Goal: Task Accomplishment & Management: Complete application form

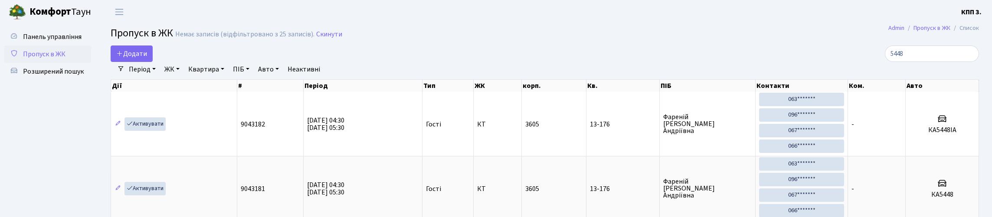
select select "25"
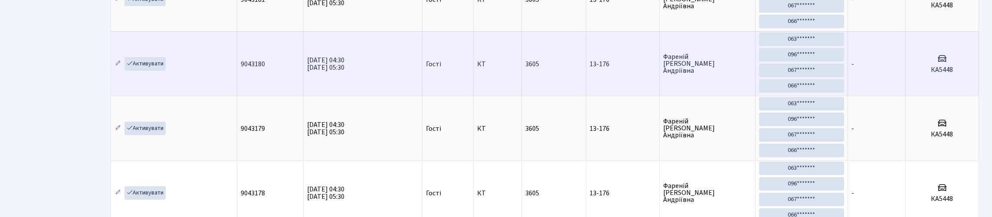
drag, startPoint x: 521, startPoint y: 134, endPoint x: 595, endPoint y: 83, distance: 90.0
click at [553, 96] on tr "Активувати 9043180 [DATE] 04:30 [DATE] 05:30 Гості КТ 3605 13-176 [PERSON_NAME]…" at bounding box center [545, 63] width 868 height 65
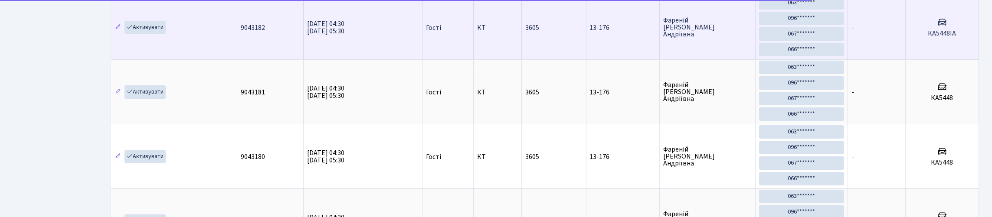
scroll to position [16, 0]
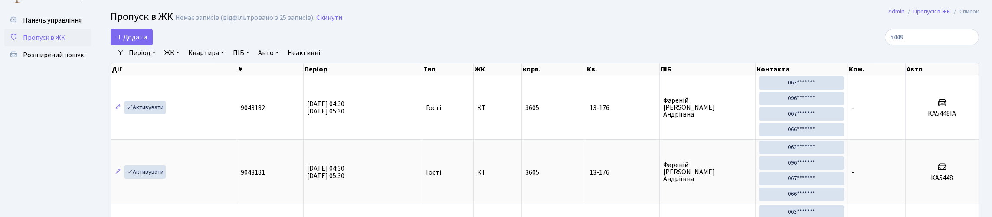
click at [183, 56] on link "ЖК" at bounding box center [172, 53] width 22 height 15
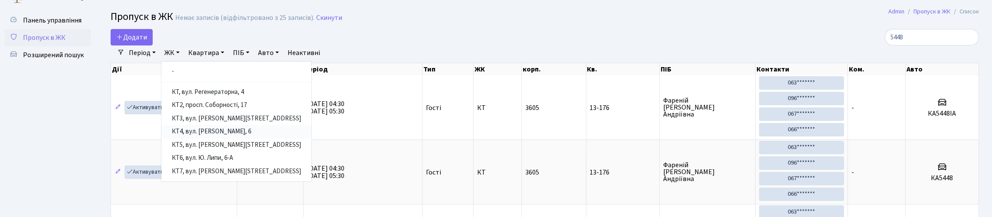
click at [245, 139] on link "КТ4, вул. Юрія Липи, 6" at bounding box center [236, 131] width 150 height 13
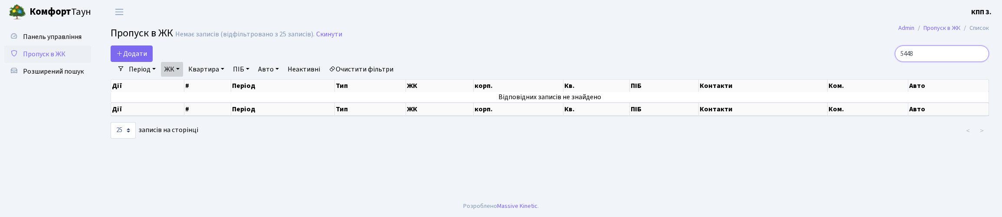
click at [922, 62] on input "5448" at bounding box center [942, 54] width 94 height 16
type input "5"
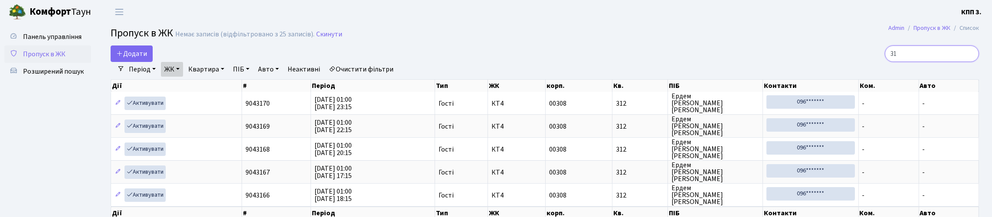
type input "3"
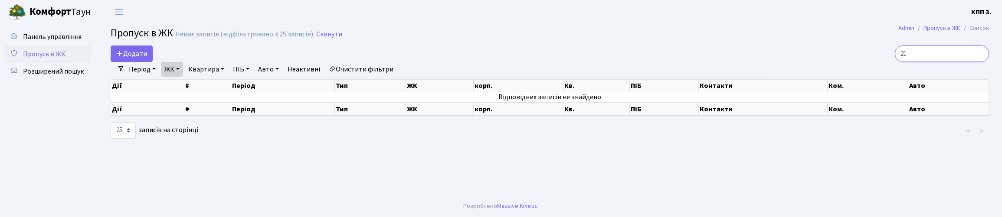
type input "2"
type input "7102"
click at [64, 41] on link "Панель управління" at bounding box center [47, 36] width 87 height 17
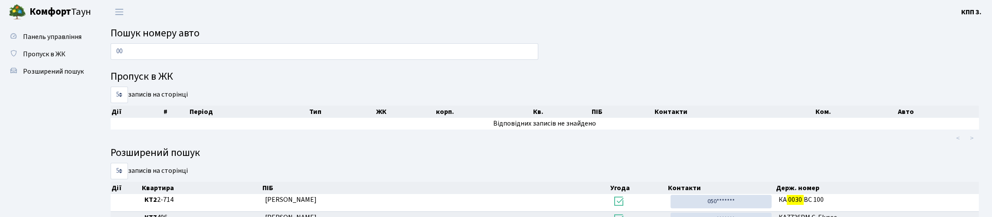
type input "0"
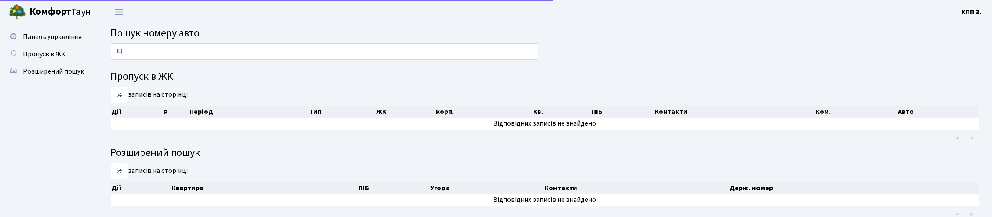
type input "І"
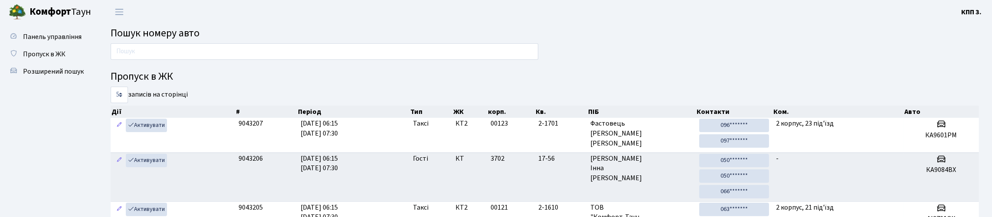
type input "І"
type input "і"
click at [597, 35] on h2 "Пошук номеру авто" at bounding box center [545, 33] width 868 height 13
drag, startPoint x: 447, startPoint y: 52, endPoint x: 453, endPoint y: 40, distance: 13.8
click at [448, 51] on input "text" at bounding box center [325, 51] width 428 height 16
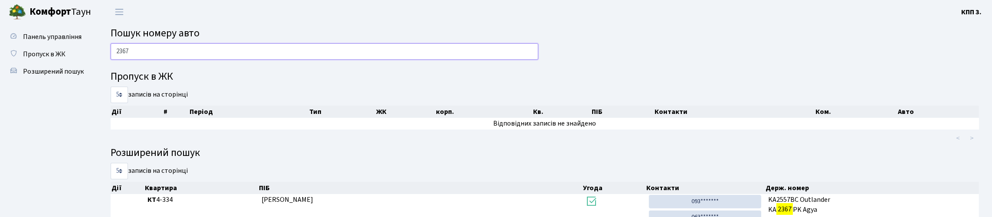
type input "2367"
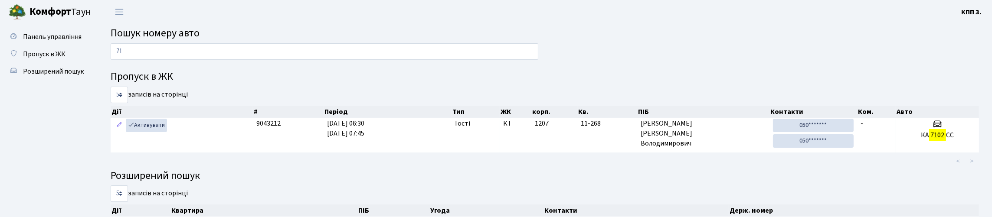
type input "7"
type input "s"
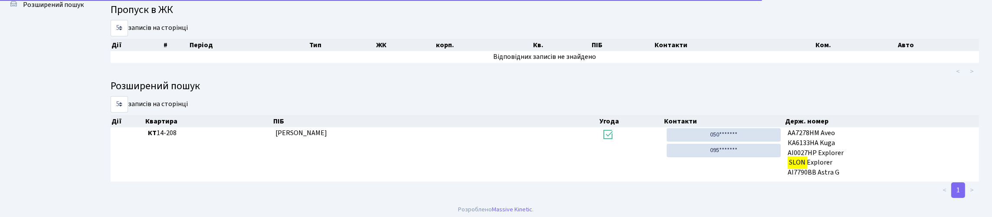
scroll to position [127, 0]
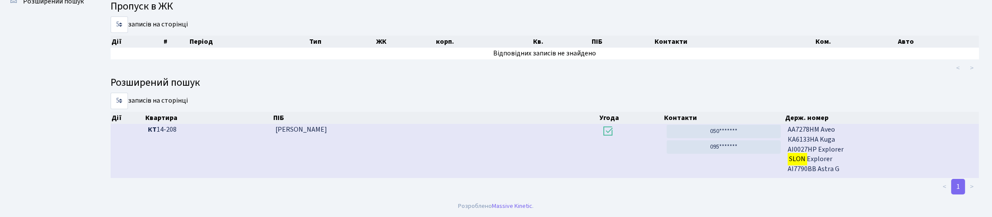
type input "SLON"
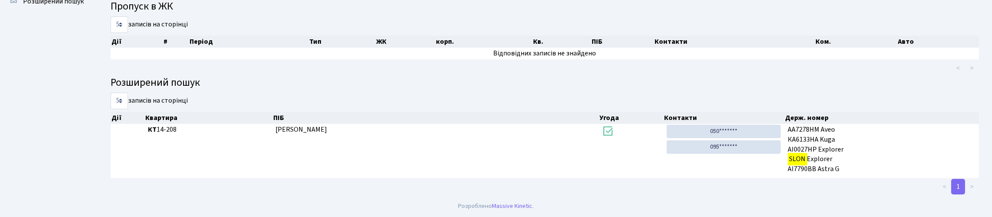
click at [545, 60] on ul "< >" at bounding box center [728, 68] width 501 height 16
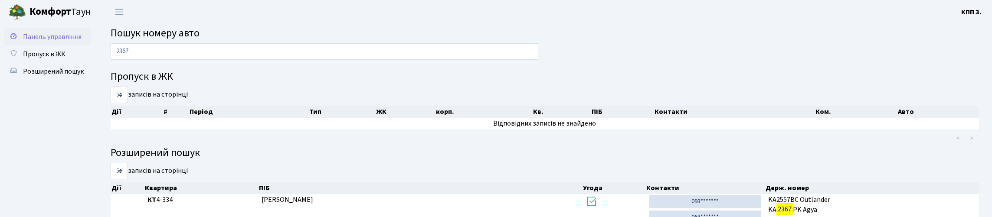
click at [35, 42] on span "Панель управління" at bounding box center [52, 37] width 59 height 10
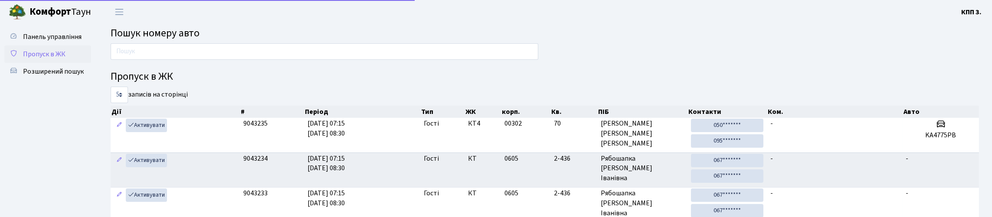
click at [44, 59] on span "Пропуск в ЖК" at bounding box center [44, 54] width 43 height 10
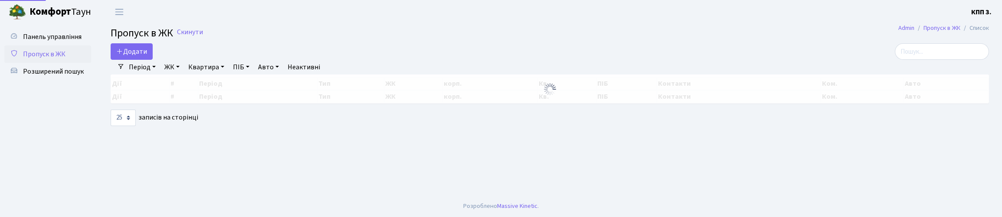
select select "25"
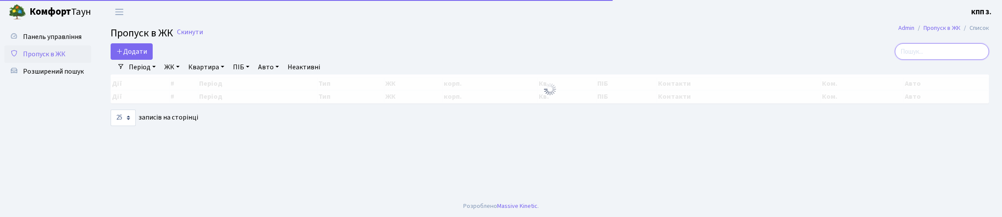
click at [914, 60] on input "search" at bounding box center [942, 51] width 94 height 16
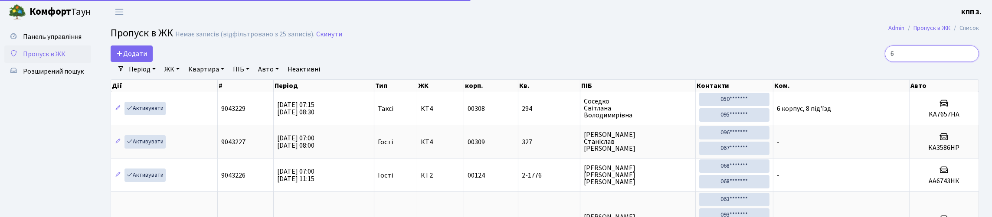
type input "6"
click at [228, 77] on link "Квартира" at bounding box center [206, 69] width 43 height 15
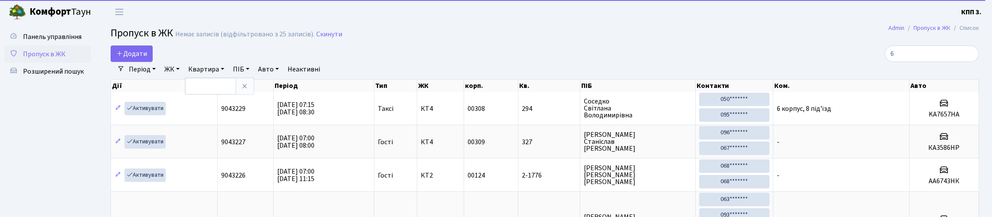
click at [175, 62] on div "Додати" at bounding box center [398, 54] width 575 height 16
click at [183, 77] on link "ЖК" at bounding box center [172, 69] width 22 height 15
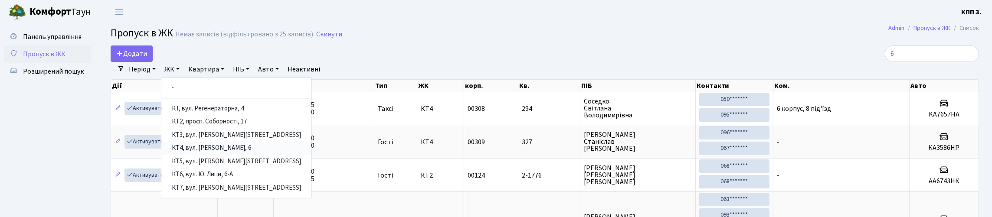
click at [261, 155] on link "КТ4, вул. [PERSON_NAME], 6" at bounding box center [236, 148] width 150 height 13
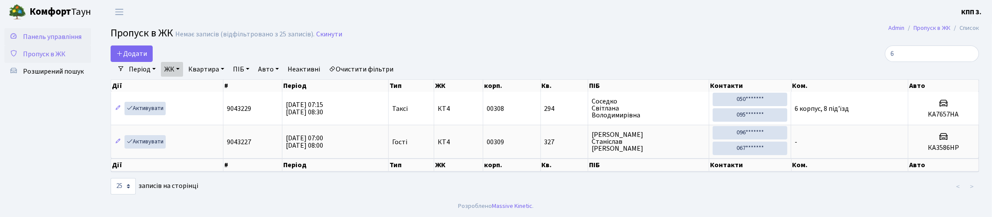
click at [29, 42] on span "Панель управління" at bounding box center [52, 37] width 59 height 10
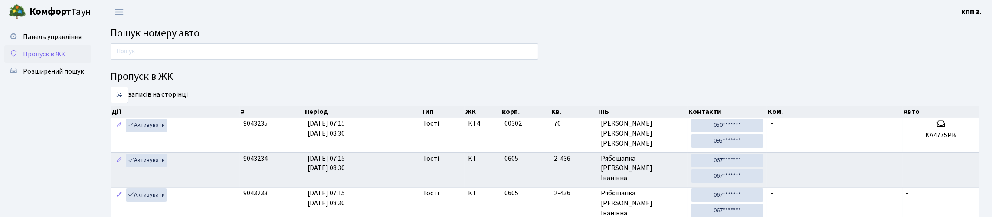
click at [36, 59] on span "Пропуск в ЖК" at bounding box center [44, 54] width 43 height 10
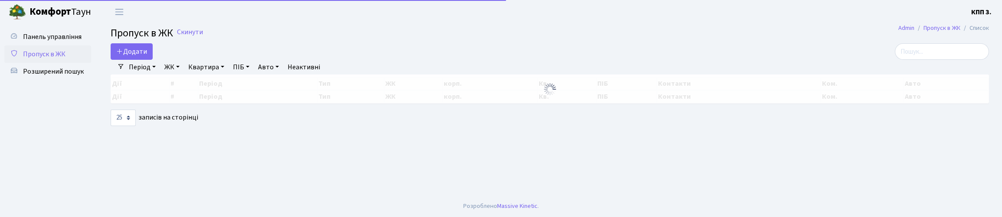
select select "25"
click at [940, 60] on input "search" at bounding box center [942, 51] width 94 height 16
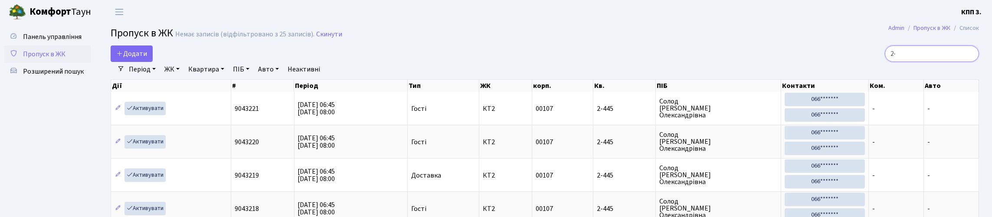
type input "2"
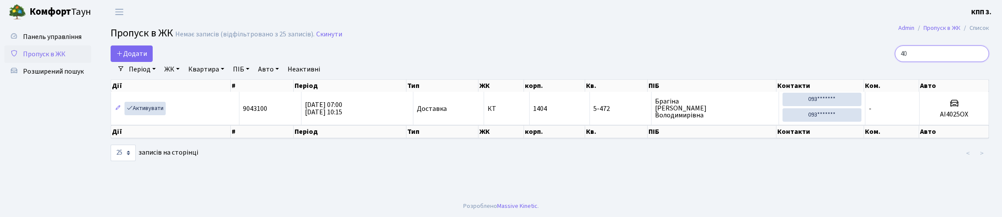
type input "4"
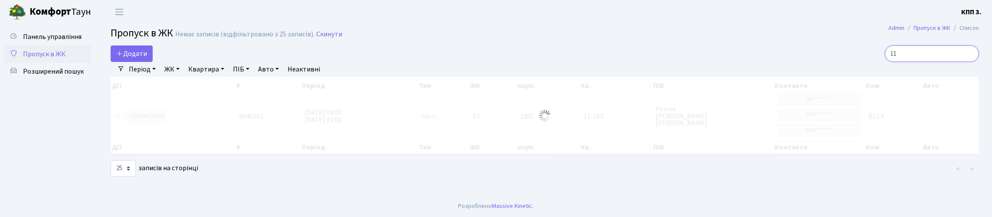
type input "1"
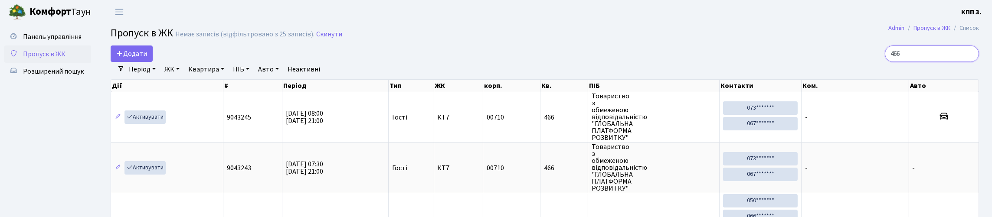
type input "466"
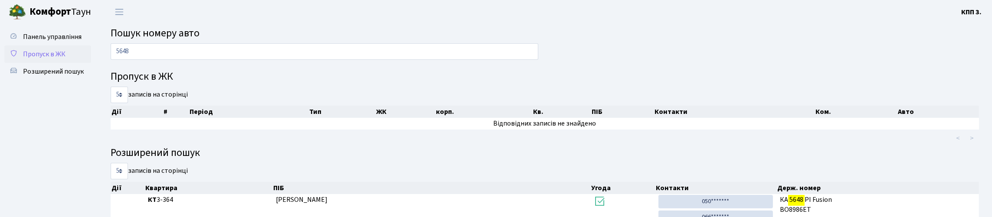
click at [50, 63] on link "Пропуск в ЖК" at bounding box center [47, 54] width 87 height 17
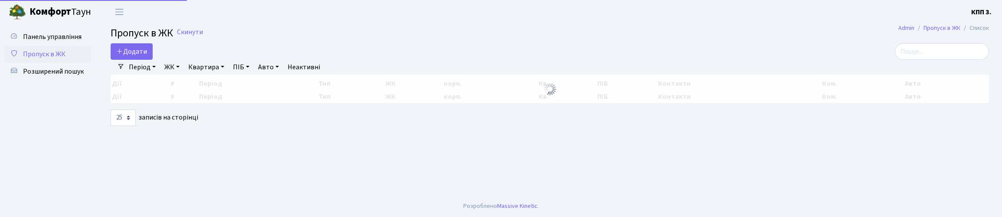
select select "25"
click at [123, 55] on icon at bounding box center [119, 51] width 7 height 7
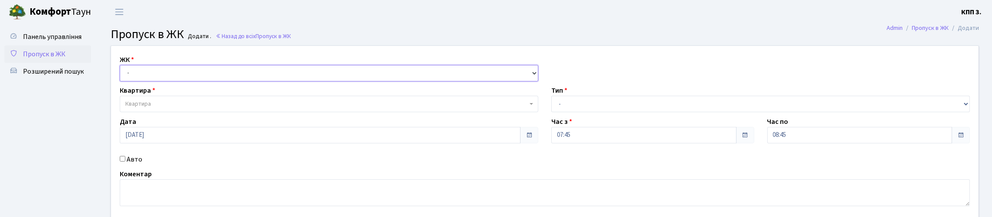
drag, startPoint x: 146, startPoint y: 80, endPoint x: 150, endPoint y: 90, distance: 10.2
click at [149, 82] on select "- КТ, вул. Регенераторна, 4 КТ2, просп. [STREET_ADDRESS] [STREET_ADDRESS] [PERS…" at bounding box center [329, 73] width 419 height 16
select select "271"
click at [122, 75] on select "- КТ, вул. Регенераторна, 4 КТ2, просп. Соборності, 17 КТ3, вул. Березнева, 16 …" at bounding box center [329, 73] width 419 height 16
select select
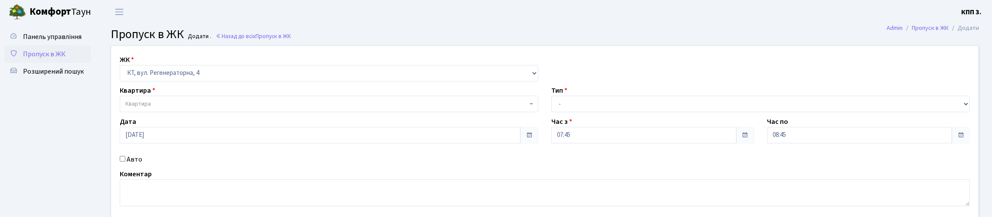
click at [141, 108] on span "Квартира" at bounding box center [138, 104] width 26 height 9
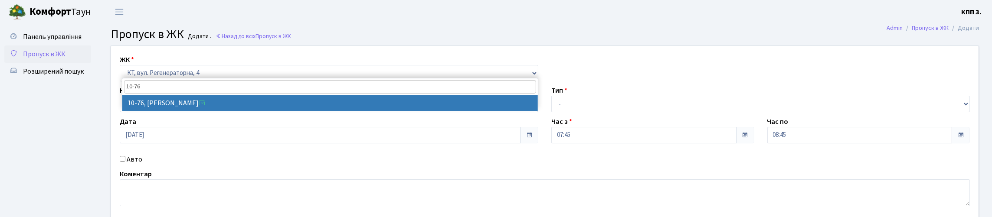
type input "10-76"
select select "6645"
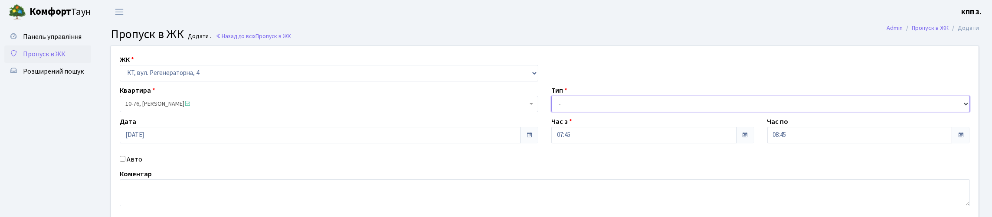
click at [593, 112] on select "- Доставка Таксі Гості Сервіс" at bounding box center [760, 104] width 419 height 16
select select "3"
click at [551, 112] on select "- Доставка Таксі Гості Сервіс" at bounding box center [760, 104] width 419 height 16
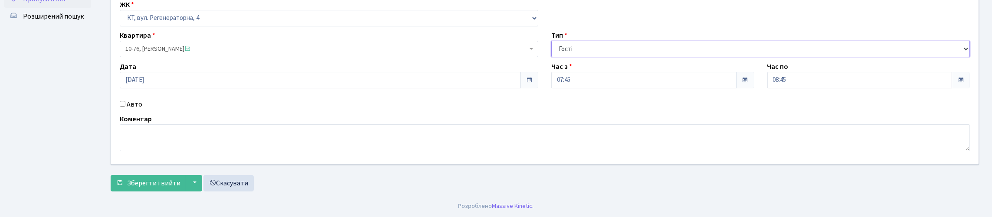
scroll to position [111, 0]
click at [161, 124] on textarea at bounding box center [545, 137] width 850 height 27
type textarea ","
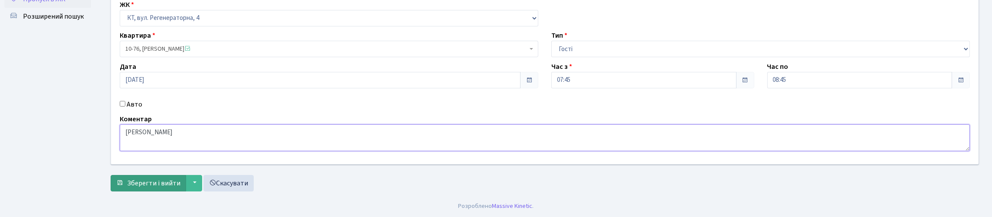
type textarea "[PERSON_NAME]"
click at [126, 175] on button "Зберегти і вийти" at bounding box center [148, 183] width 75 height 16
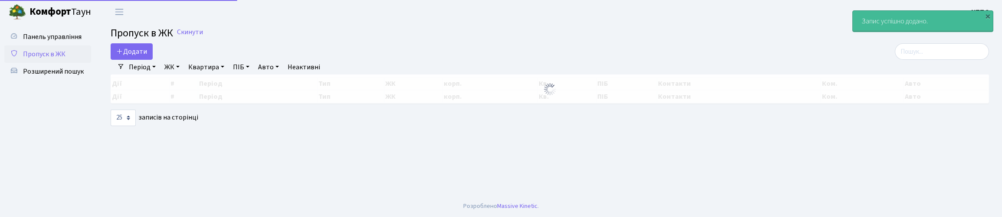
select select "25"
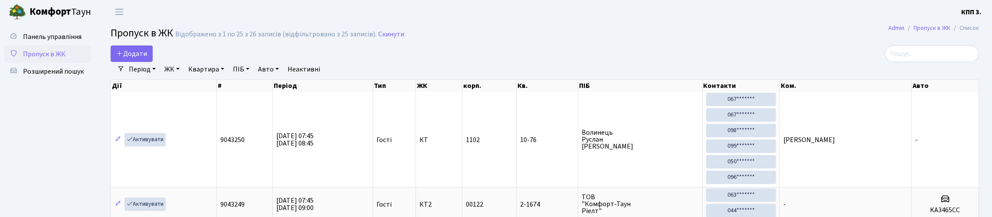
click at [918, 53] on input "search" at bounding box center [932, 54] width 94 height 16
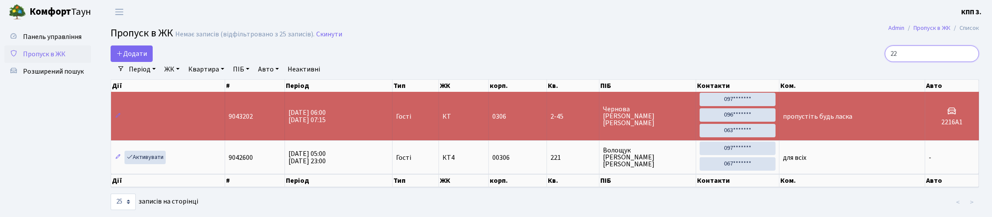
type input "2"
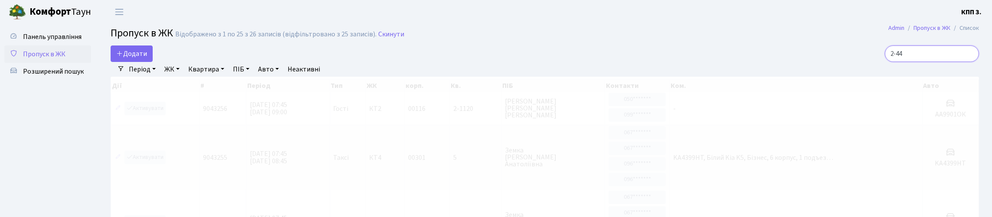
type input "2-445"
